Goal: Navigation & Orientation: Go to known website

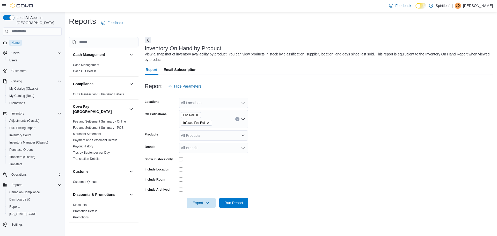
click at [20, 40] on link "Home" at bounding box center [15, 43] width 12 height 6
